Goal: Task Accomplishment & Management: Manage account settings

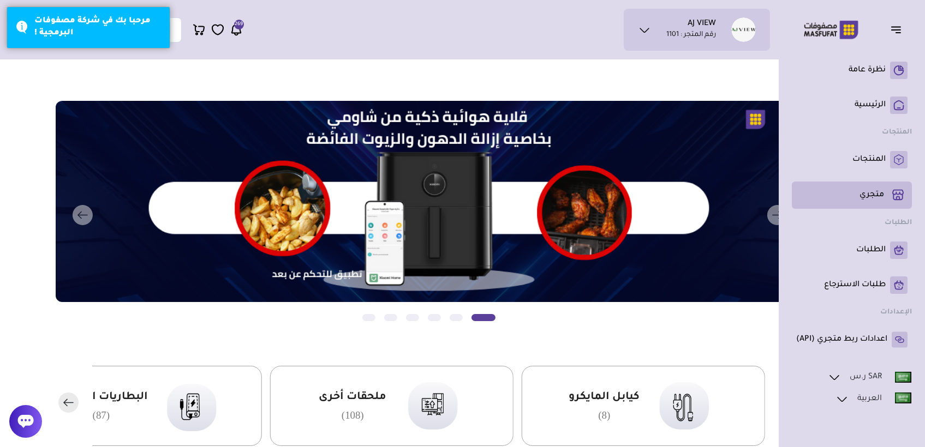
click at [862, 190] on p "متجري ( 0 )" at bounding box center [871, 195] width 25 height 11
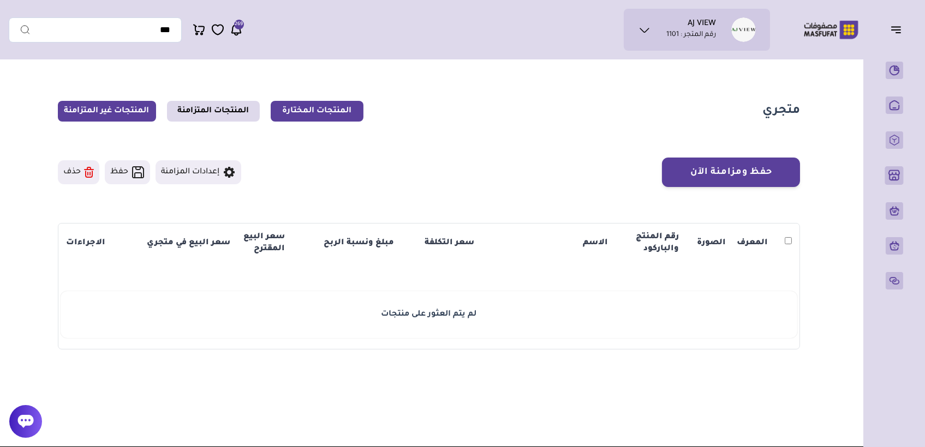
click at [123, 111] on link "المنتجات غير المتزامنة" at bounding box center [107, 111] width 98 height 21
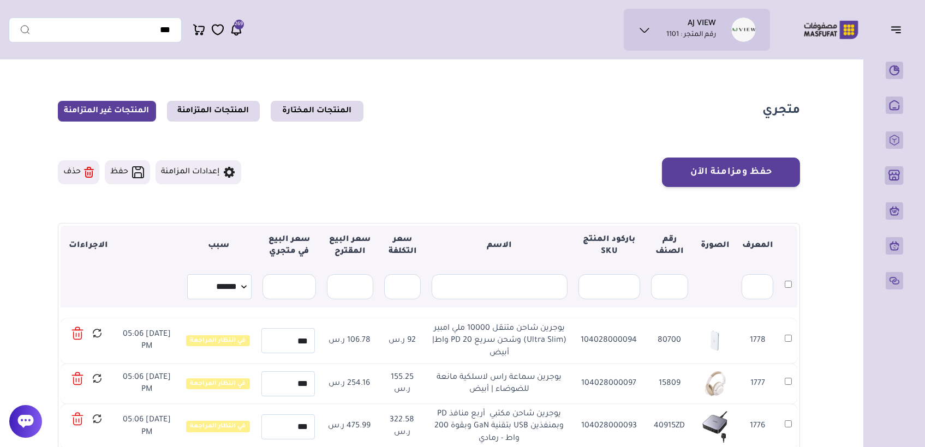
click at [77, 333] on icon at bounding box center [77, 334] width 12 height 16
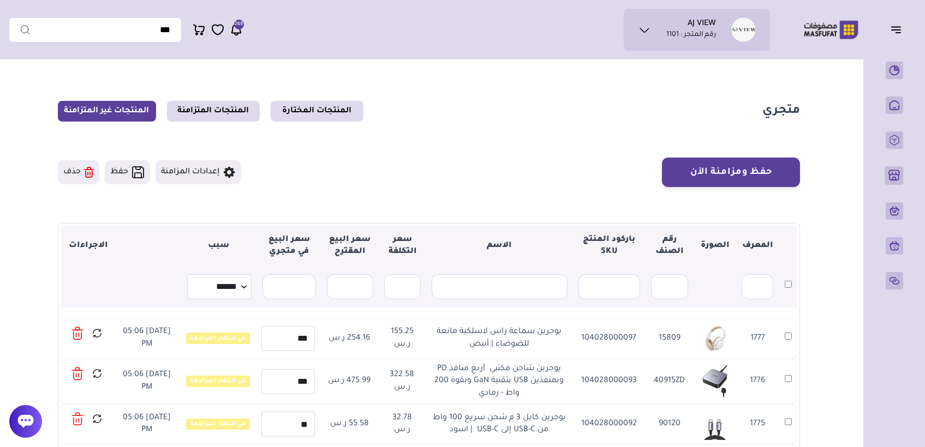
click at [76, 333] on icon at bounding box center [77, 334] width 12 height 16
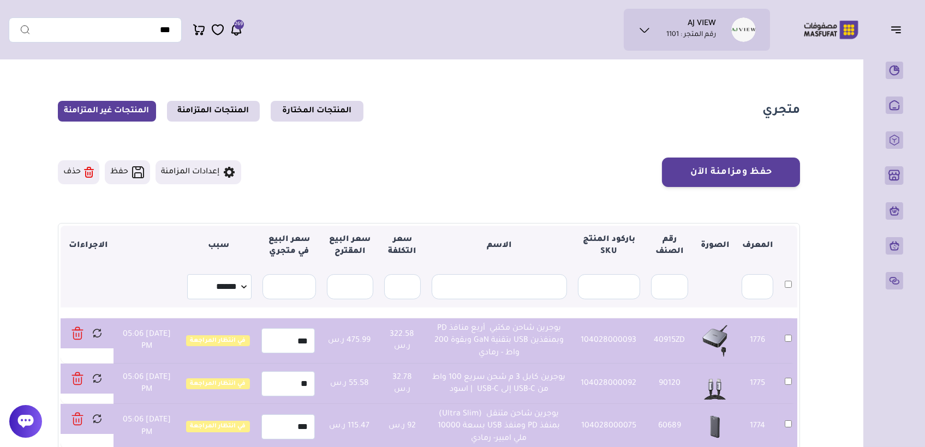
click at [83, 173] on button "حذف" at bounding box center [78, 172] width 41 height 24
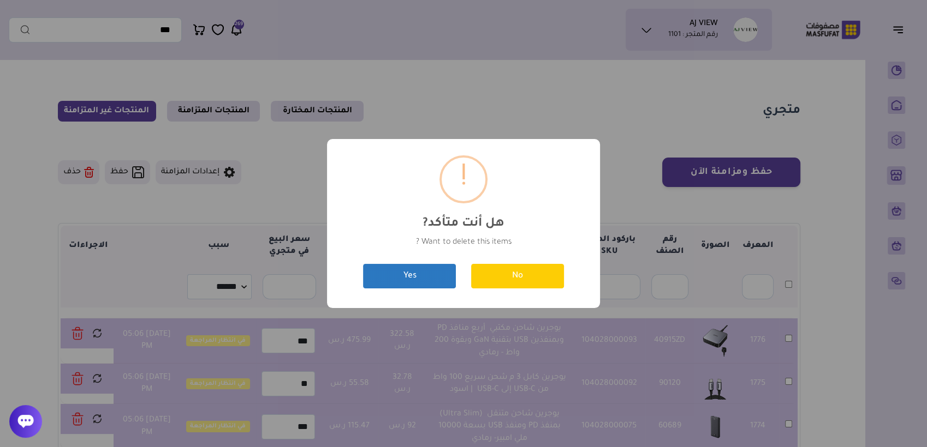
click at [423, 285] on button "Yes" at bounding box center [409, 276] width 93 height 25
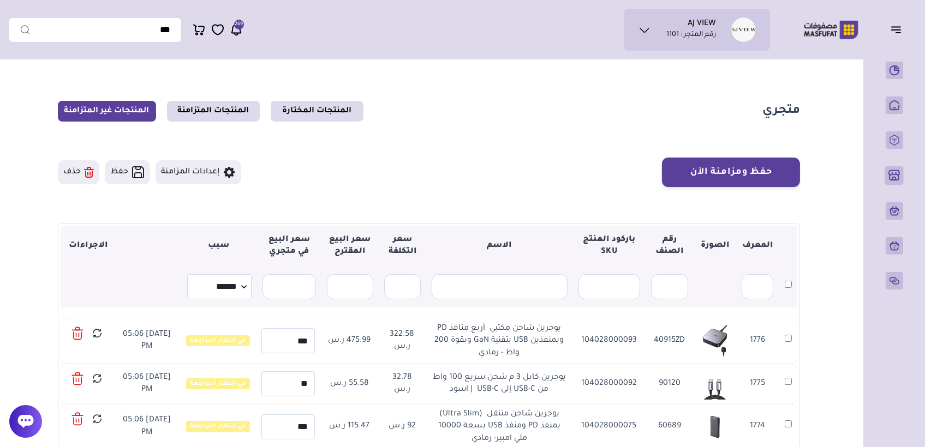
click at [75, 335] on icon at bounding box center [77, 334] width 12 height 16
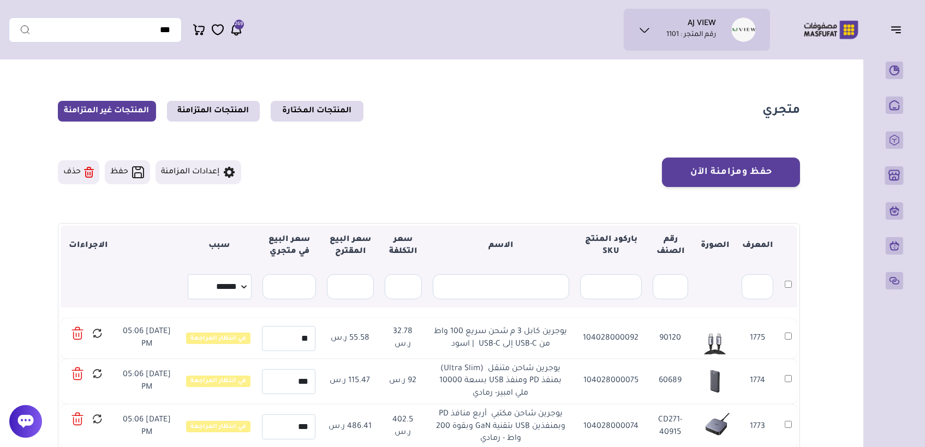
click at [83, 334] on icon at bounding box center [77, 334] width 12 height 16
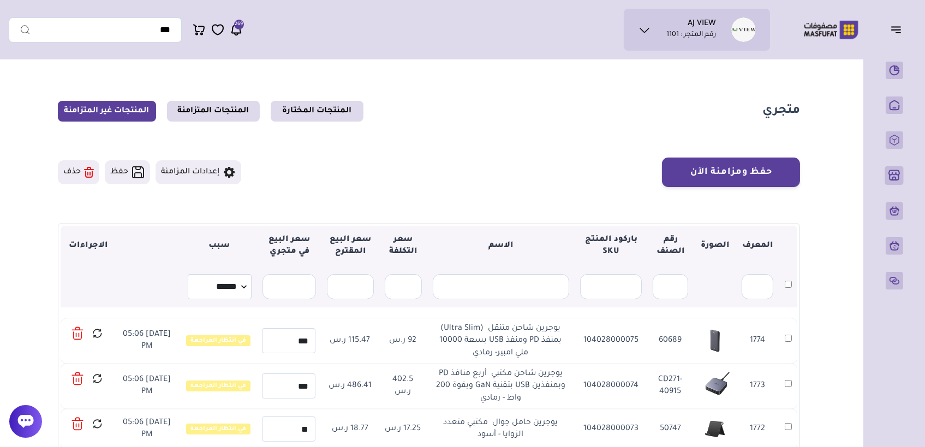
click at [81, 331] on icon at bounding box center [77, 334] width 12 height 16
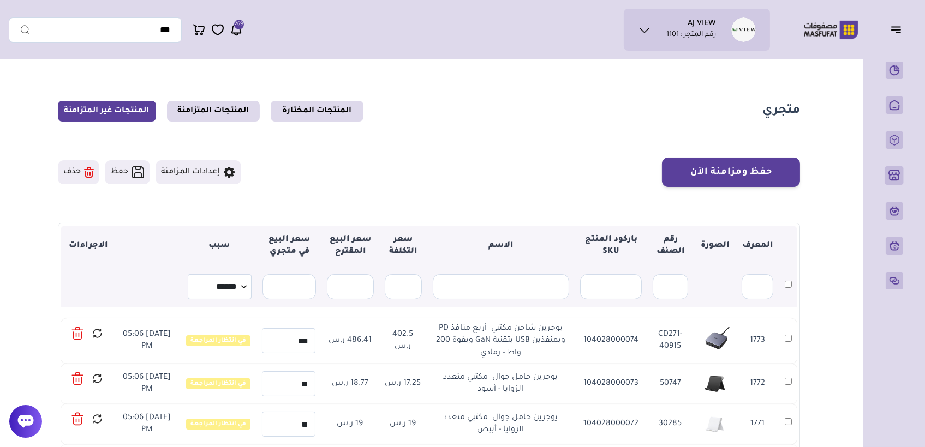
click at [81, 336] on icon at bounding box center [77, 334] width 12 height 16
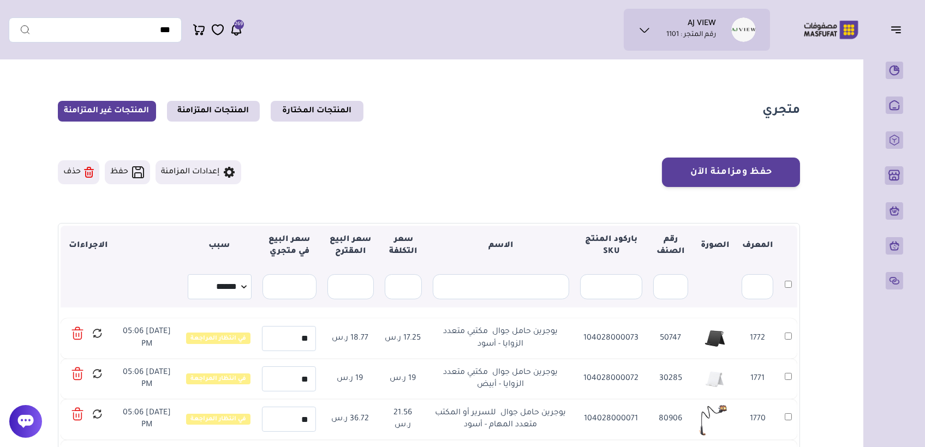
click at [83, 333] on icon at bounding box center [77, 334] width 12 height 16
click at [77, 338] on icon at bounding box center [77, 334] width 12 height 16
click at [75, 331] on icon at bounding box center [77, 334] width 12 height 16
click at [77, 335] on icon at bounding box center [77, 334] width 12 height 16
click at [79, 335] on icon at bounding box center [77, 334] width 12 height 16
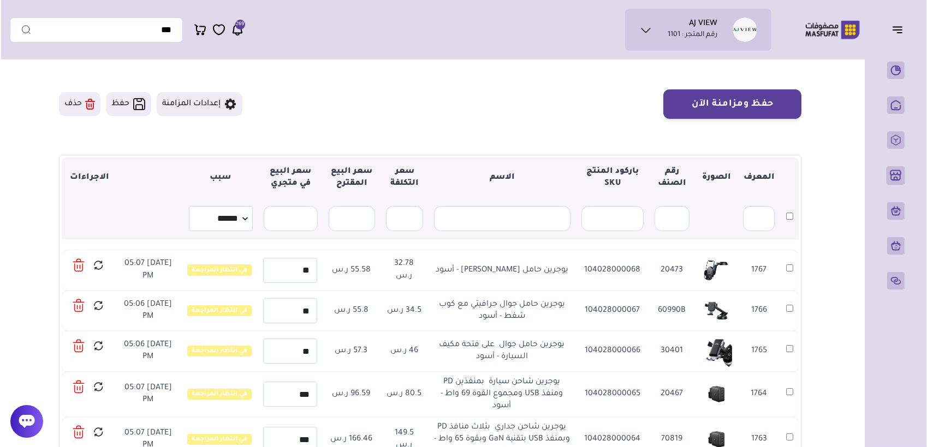
scroll to position [182, 0]
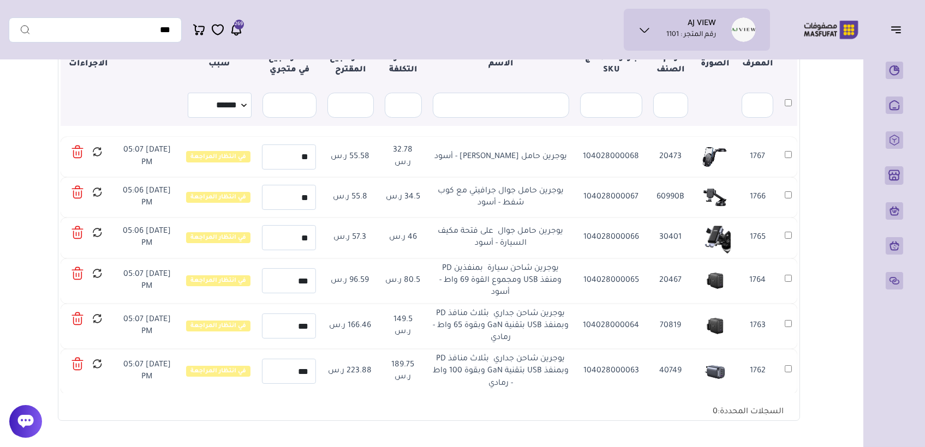
click at [78, 151] on icon at bounding box center [77, 152] width 12 height 16
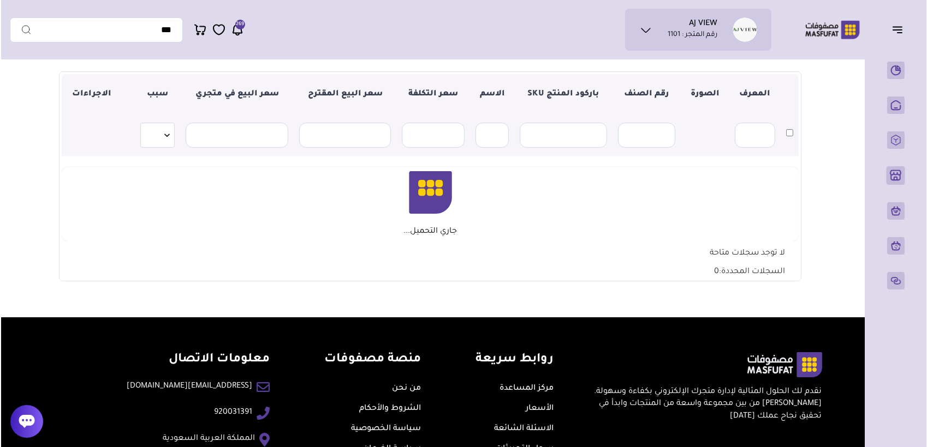
scroll to position [182, 0]
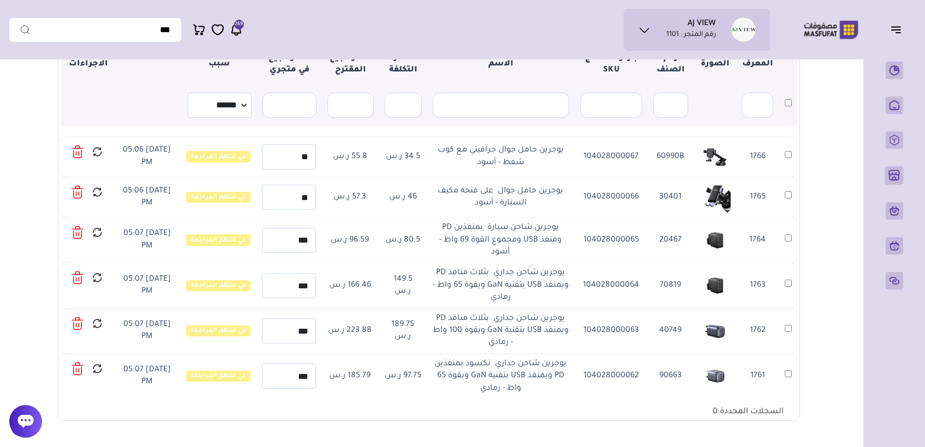
click at [79, 152] on icon at bounding box center [79, 153] width 0 height 3
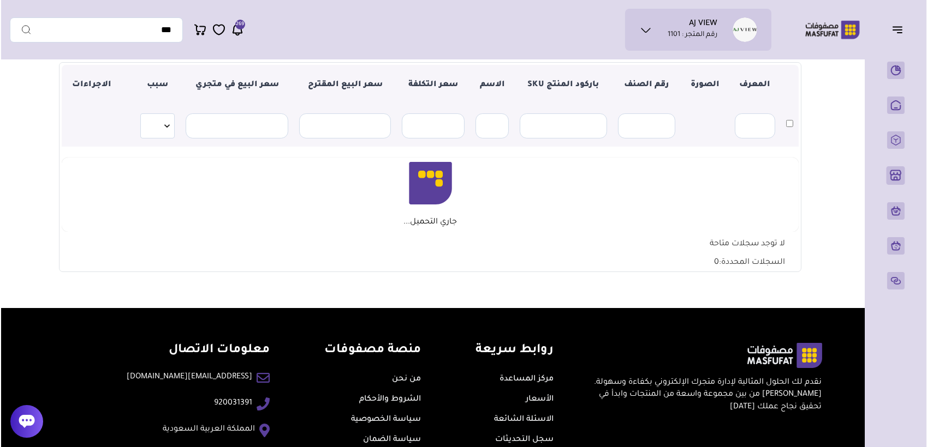
scroll to position [182, 0]
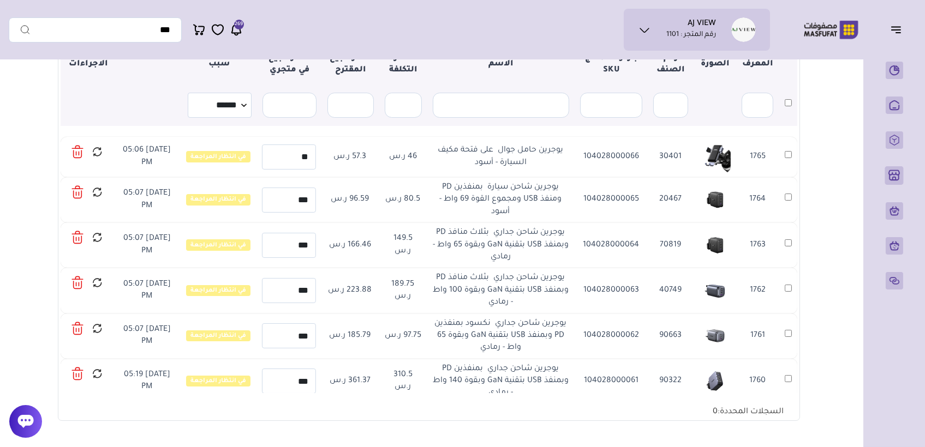
click at [82, 150] on icon at bounding box center [77, 152] width 12 height 16
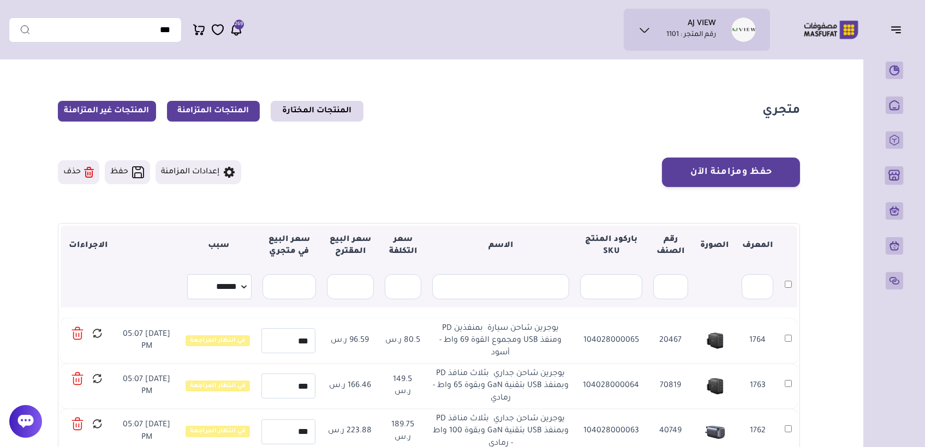
click at [195, 110] on link "المنتجات المتزامنة" at bounding box center [213, 111] width 93 height 21
click at [199, 110] on link "المنتجات المتزامنة" at bounding box center [213, 111] width 93 height 21
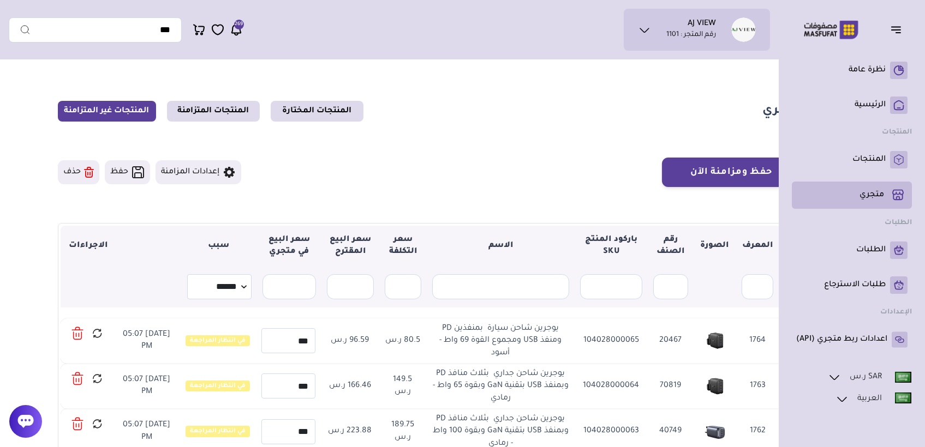
click at [863, 190] on p "متجري ( 0 )" at bounding box center [871, 195] width 25 height 11
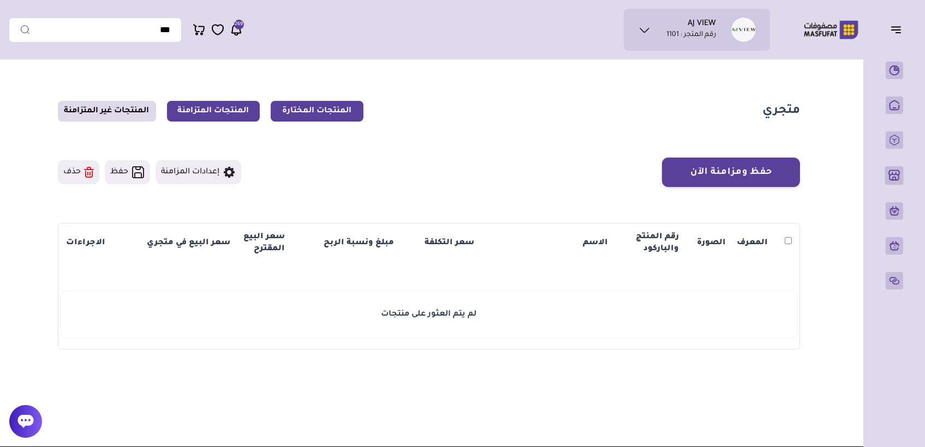
click at [211, 115] on link "المنتجات المتزامنة" at bounding box center [213, 111] width 93 height 21
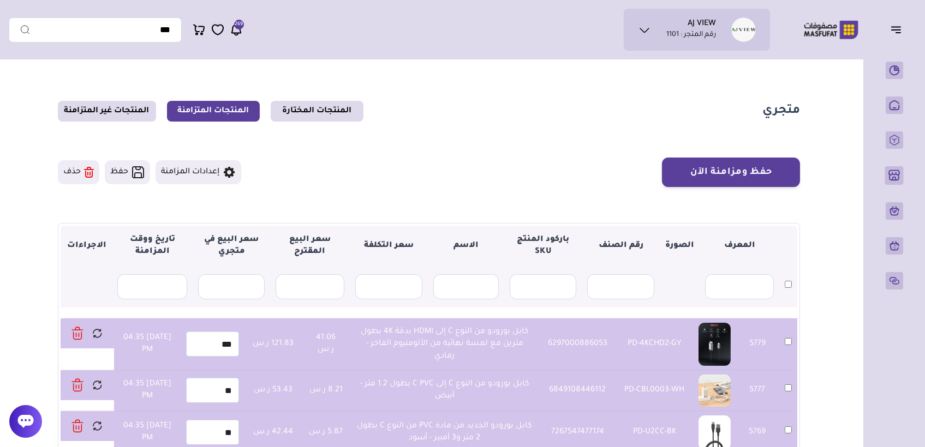
click at [73, 171] on button "حذف" at bounding box center [78, 172] width 41 height 24
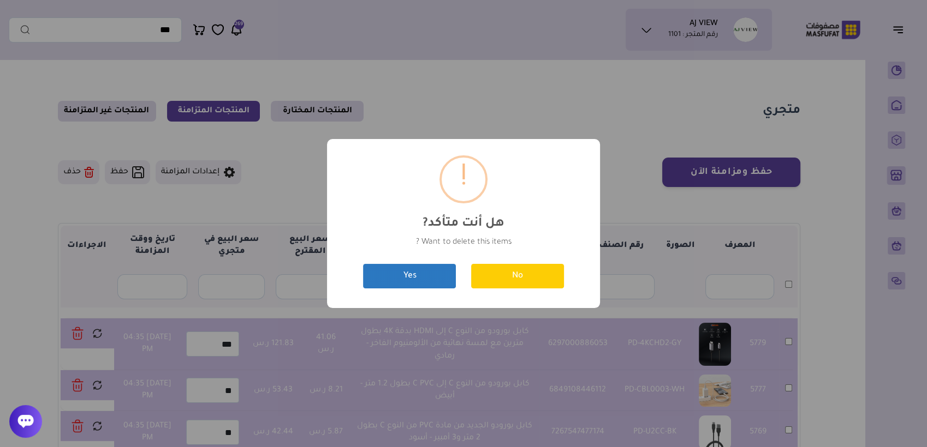
click at [393, 272] on button "Yes" at bounding box center [409, 276] width 93 height 25
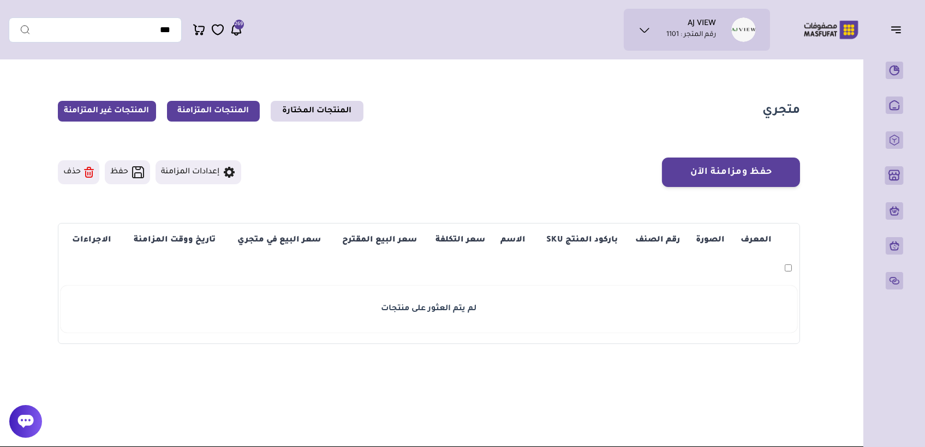
click at [128, 112] on link "المنتجات غير المتزامنة" at bounding box center [107, 111] width 98 height 21
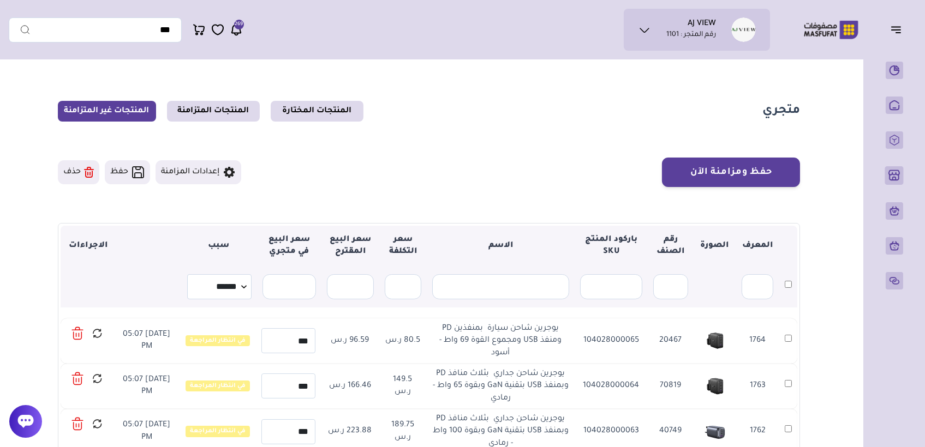
click at [79, 336] on icon at bounding box center [79, 334] width 0 height 3
click at [82, 334] on icon at bounding box center [77, 334] width 12 height 16
click at [81, 332] on icon at bounding box center [77, 334] width 12 height 16
click at [76, 335] on icon at bounding box center [77, 334] width 12 height 16
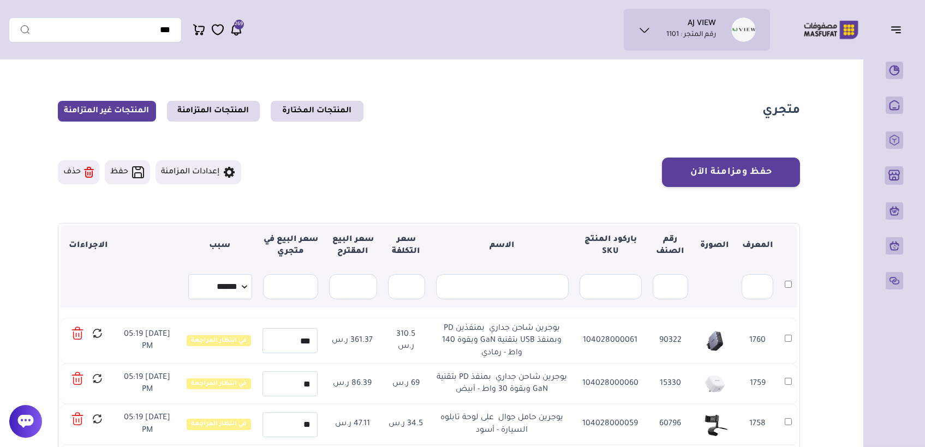
click at [80, 332] on icon at bounding box center [77, 334] width 12 height 16
click at [75, 331] on icon at bounding box center [77, 334] width 12 height 16
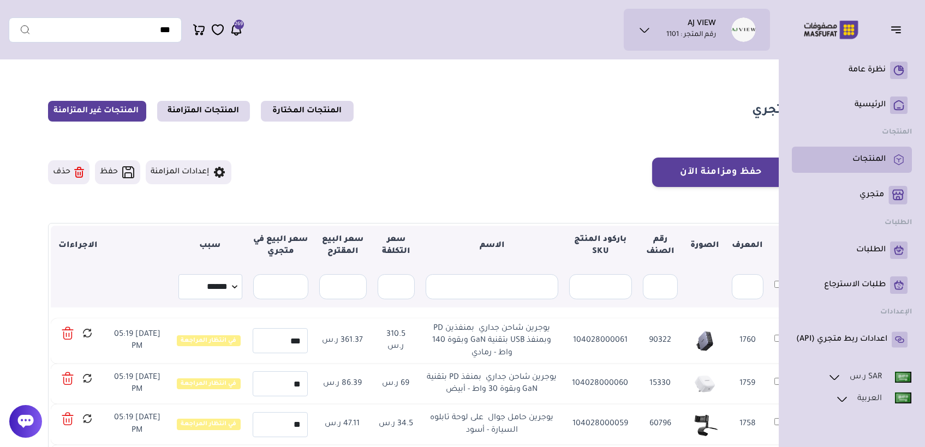
click at [867, 152] on link "المنتجات" at bounding box center [851, 159] width 111 height 17
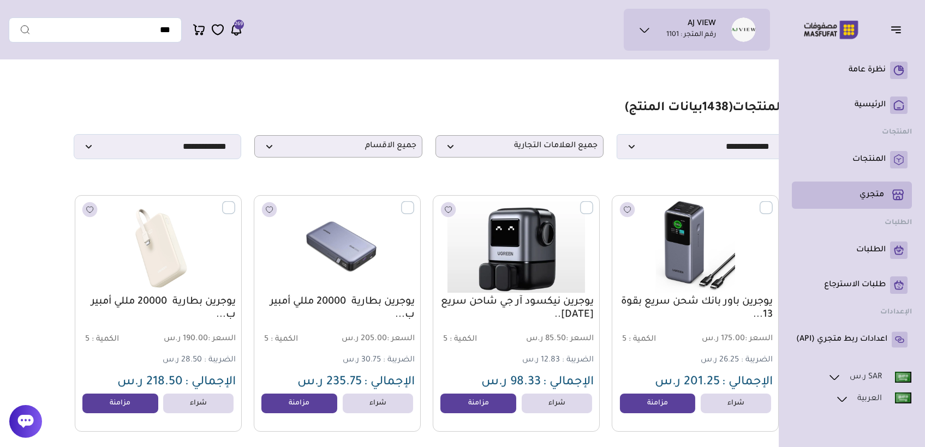
click at [865, 194] on p "متجري ( 0 )" at bounding box center [871, 195] width 25 height 11
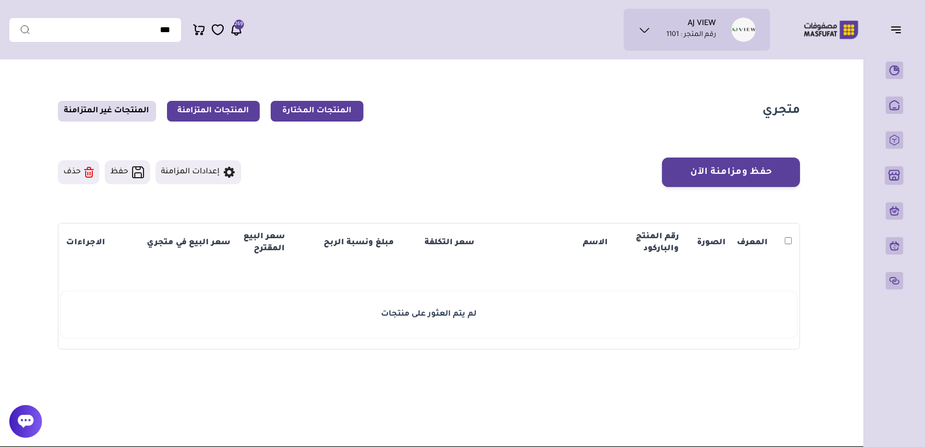
click at [205, 111] on link "المنتجات المتزامنة" at bounding box center [213, 111] width 93 height 21
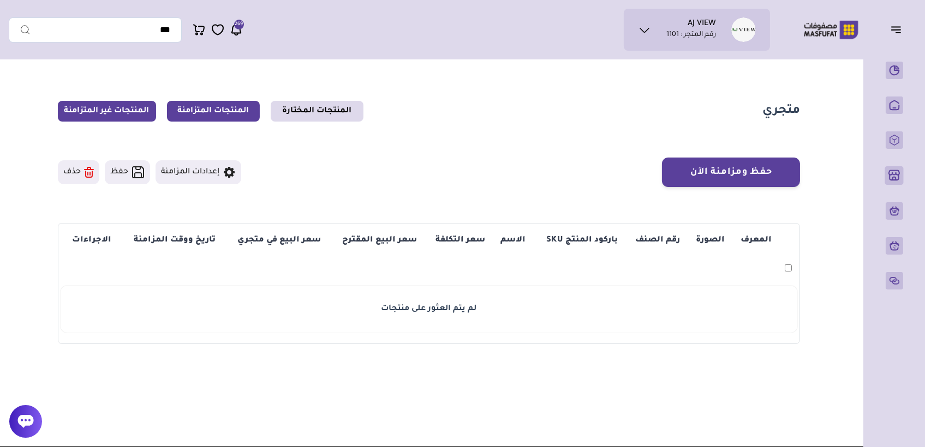
click at [127, 111] on link "المنتجات غير المتزامنة" at bounding box center [107, 111] width 98 height 21
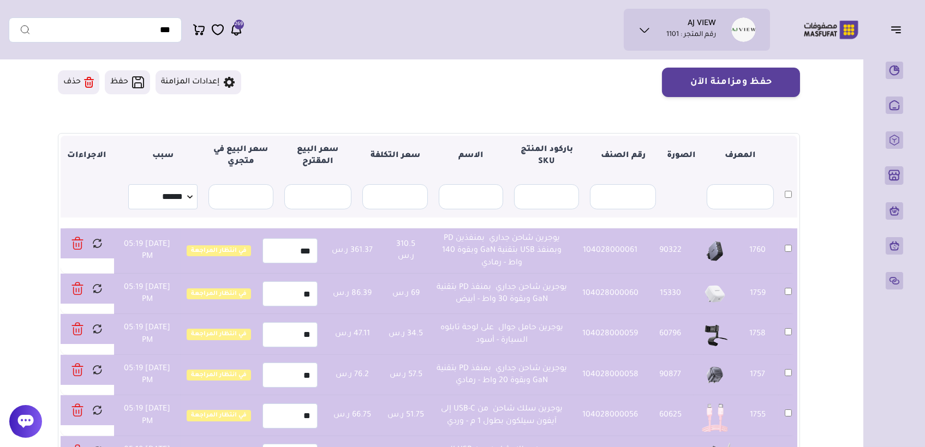
scroll to position [32, 0]
